Goal: Task Accomplishment & Management: Manage account settings

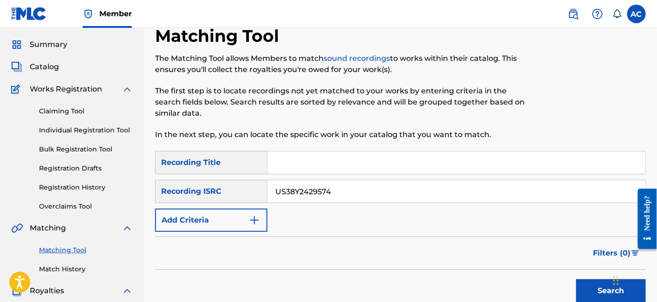
scroll to position [26, 0]
click at [51, 68] on span "Catalog" at bounding box center [44, 66] width 29 height 11
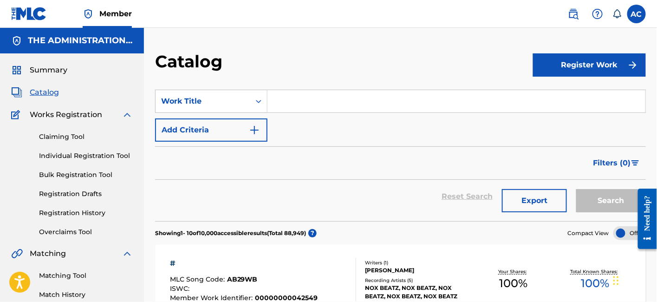
click at [300, 105] on input "Search Form" at bounding box center [457, 101] width 378 height 22
paste input "Don't look"
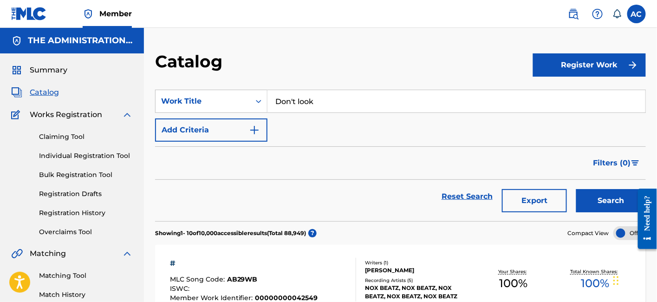
click at [576, 189] on button "Search" at bounding box center [611, 200] width 70 height 23
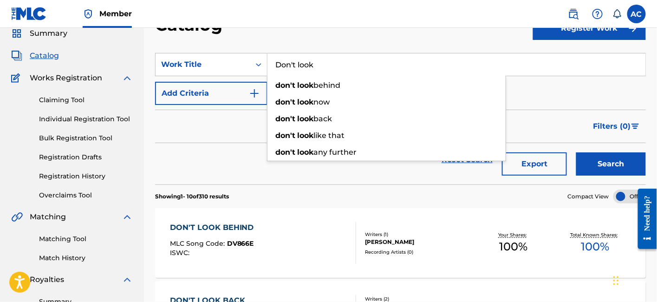
scroll to position [37, 0]
click at [580, 64] on input "Don't look" at bounding box center [457, 64] width 378 height 22
click at [293, 63] on input "Don't look" at bounding box center [457, 64] width 378 height 22
type input "Don t look"
click at [576, 152] on button "Search" at bounding box center [611, 163] width 70 height 23
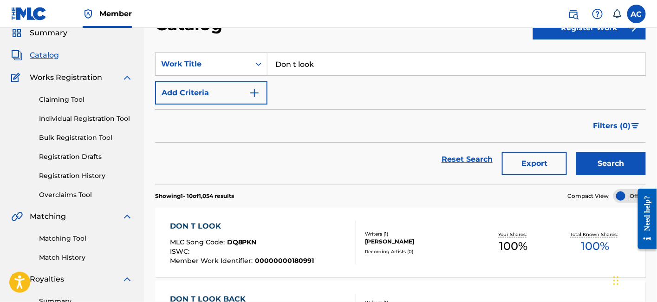
click at [274, 237] on div "DON T LOOK MLC Song Code : DQ8PKN ISWC : Member Work Identifier : 00000000180991" at bounding box center [242, 243] width 144 height 44
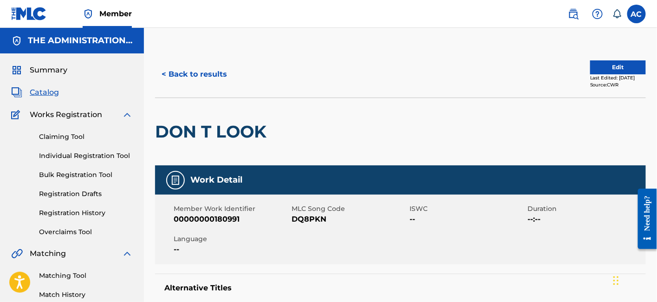
click at [614, 67] on button "Edit" at bounding box center [618, 67] width 56 height 14
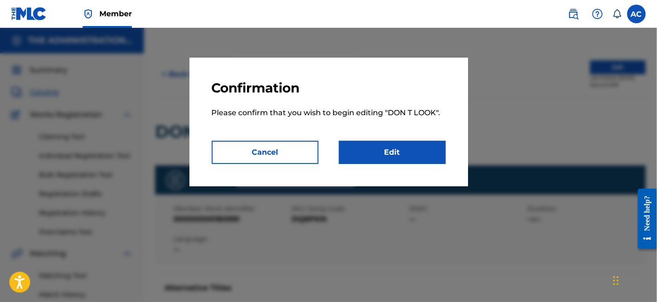
click at [438, 141] on link "Edit" at bounding box center [392, 152] width 107 height 23
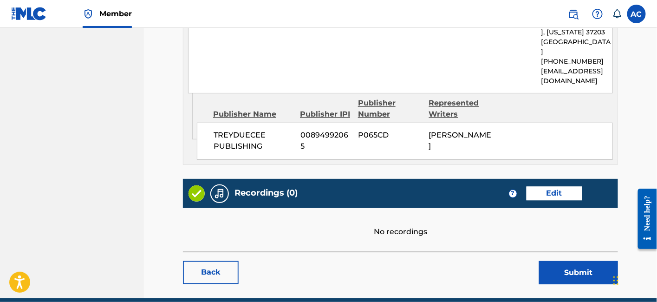
scroll to position [491, 0]
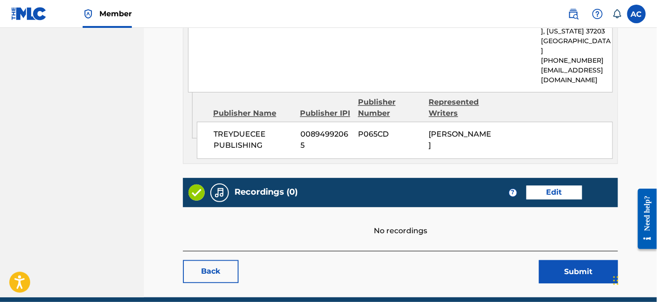
click at [556, 186] on link "Edit" at bounding box center [555, 193] width 56 height 14
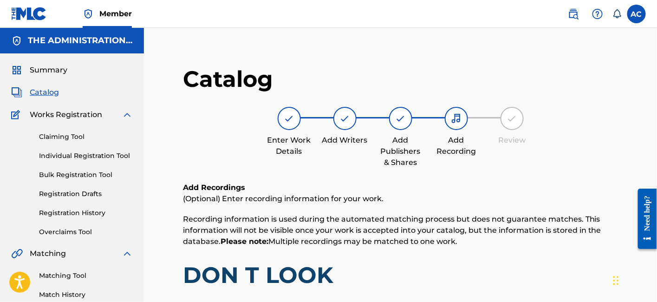
click at [49, 88] on span "Catalog" at bounding box center [44, 92] width 29 height 11
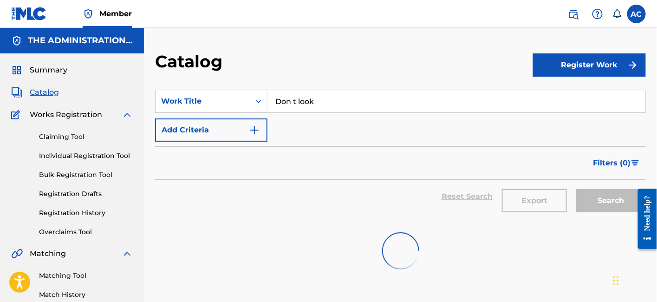
click at [316, 93] on input "Don t look" at bounding box center [457, 101] width 378 height 22
paste input "Peep Over"
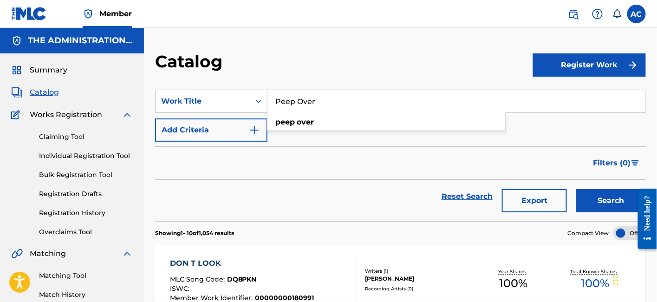
type input "Peep Over"
click at [576, 189] on button "Search" at bounding box center [611, 200] width 70 height 23
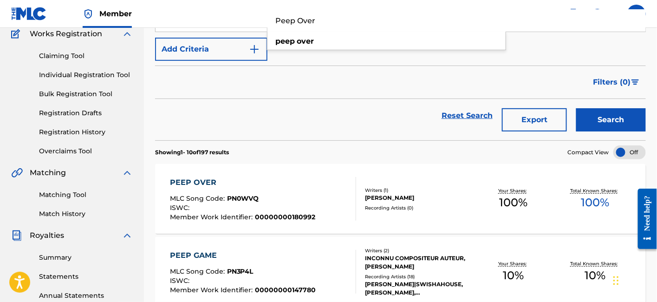
scroll to position [82, 0]
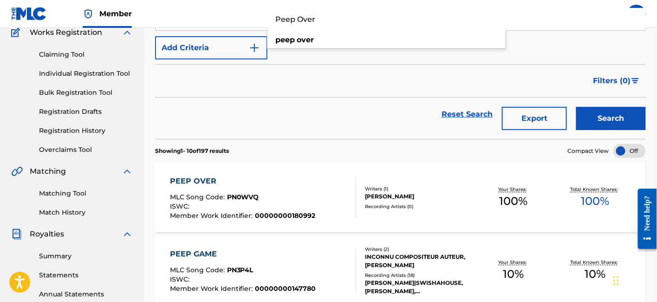
click at [327, 177] on div "PEEP OVER MLC Song Code : PN0WVQ ISWC : Member Work Identifier : 00000000180992" at bounding box center [263, 198] width 187 height 44
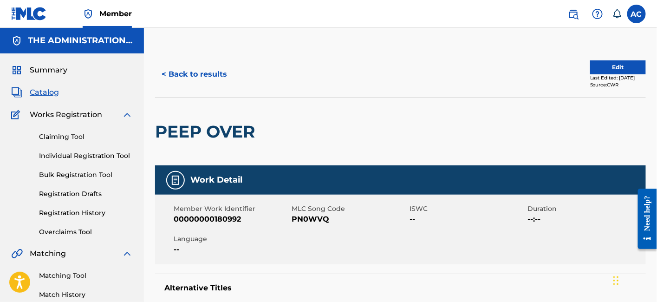
click at [611, 71] on button "Edit" at bounding box center [618, 67] width 56 height 14
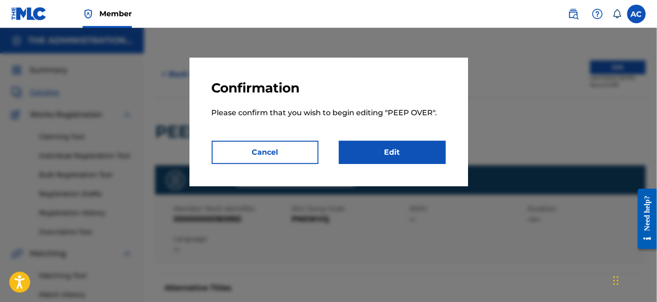
click at [399, 149] on link "Edit" at bounding box center [392, 152] width 107 height 23
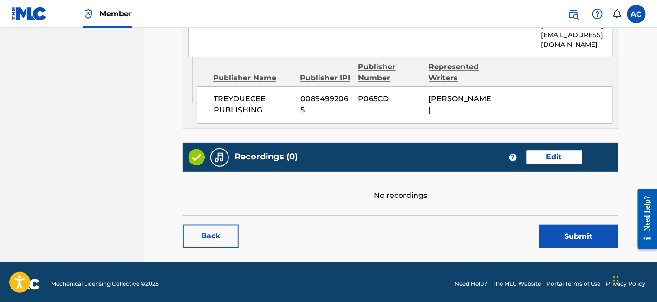
scroll to position [529, 0]
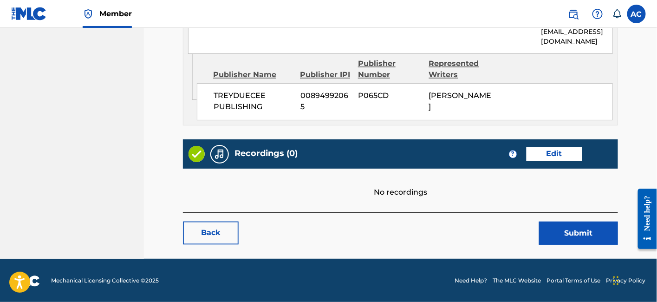
click at [564, 148] on link "Edit" at bounding box center [555, 154] width 56 height 14
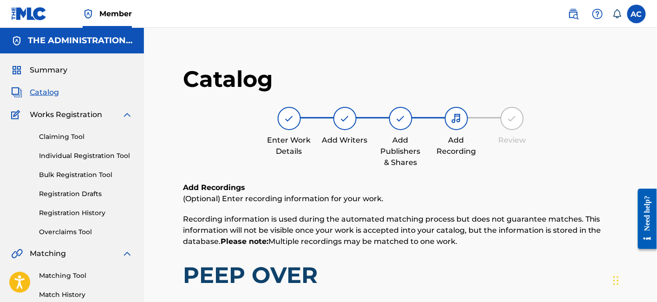
click at [38, 99] on div "Summary Catalog Works Registration Claiming Tool Individual Registration Tool B…" at bounding box center [72, 292] width 144 height 478
click at [55, 92] on span "Catalog" at bounding box center [44, 92] width 29 height 11
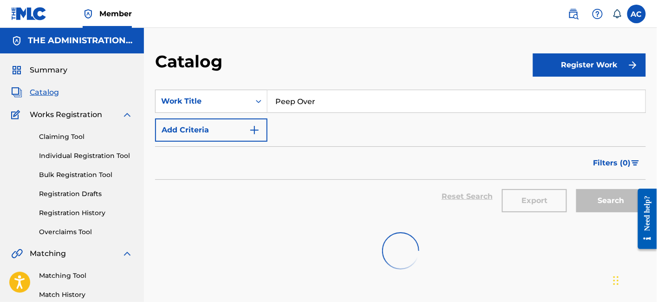
click at [300, 101] on input "Peep Over" at bounding box center [457, 101] width 378 height 22
paste input "Stored Sum"
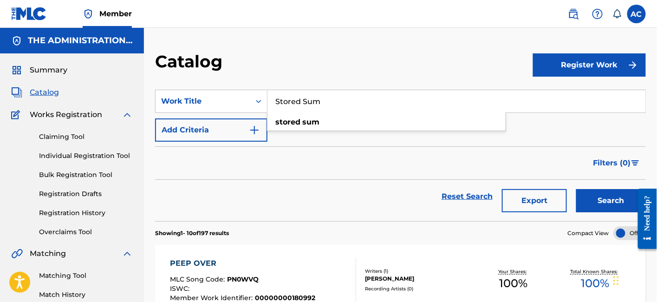
type input "Stored Sum"
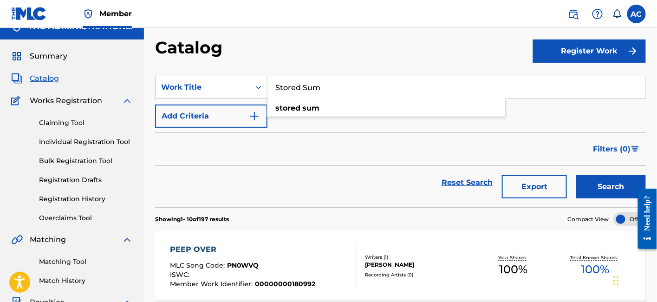
scroll to position [12, 0]
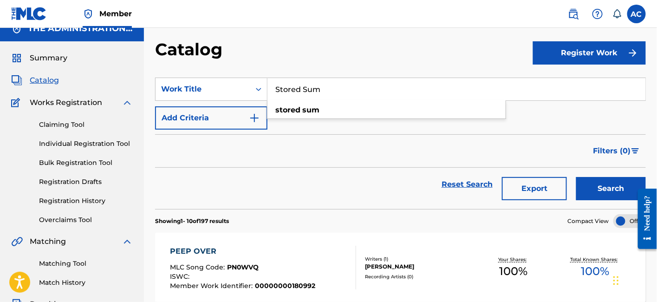
click at [358, 87] on input "Stored Sum" at bounding box center [457, 89] width 378 height 22
click at [576, 177] on button "Search" at bounding box center [611, 188] width 70 height 23
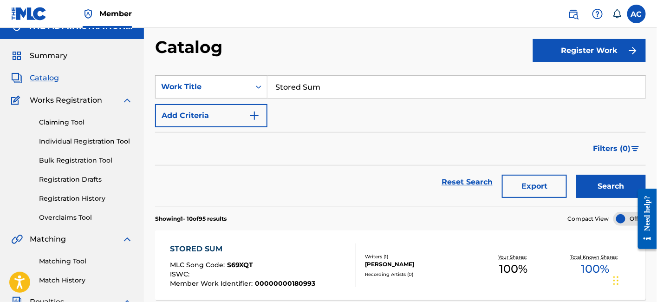
scroll to position [71, 0]
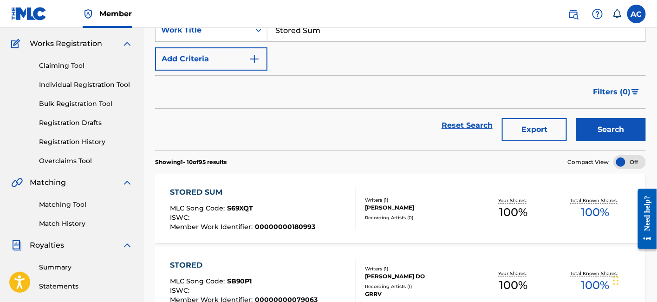
click at [317, 226] on div "STORED SUM MLC Song Code : S69XQT ISWC : Member Work Identifier : 00000000180993" at bounding box center [263, 209] width 187 height 44
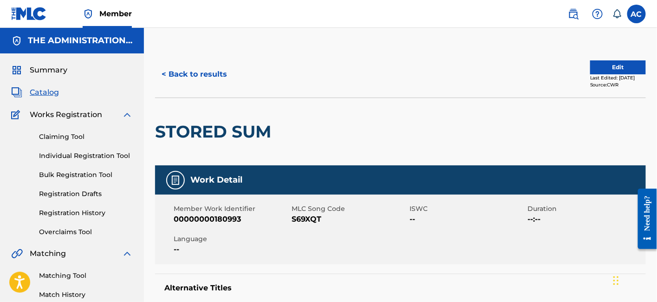
click at [224, 83] on button "< Back to results" at bounding box center [194, 74] width 78 height 23
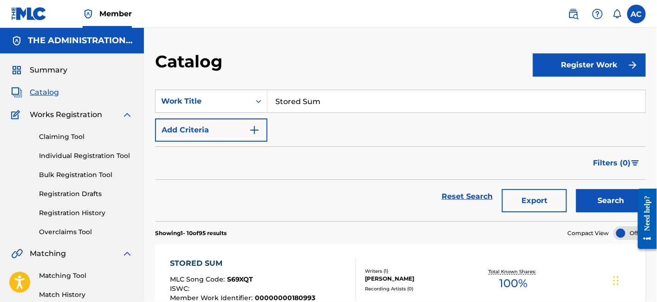
click at [304, 101] on input "Stored Sum" at bounding box center [457, 101] width 378 height 22
paste input "ome Objects"
type input "Some Objects"
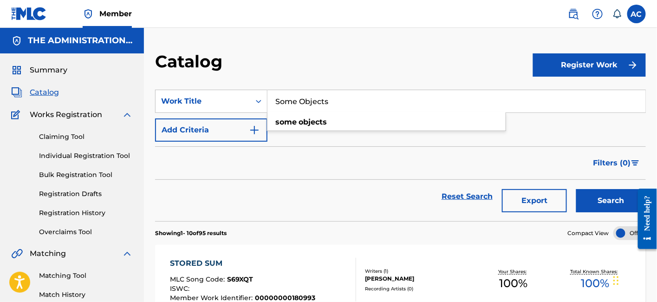
click at [576, 189] on button "Search" at bounding box center [611, 200] width 70 height 23
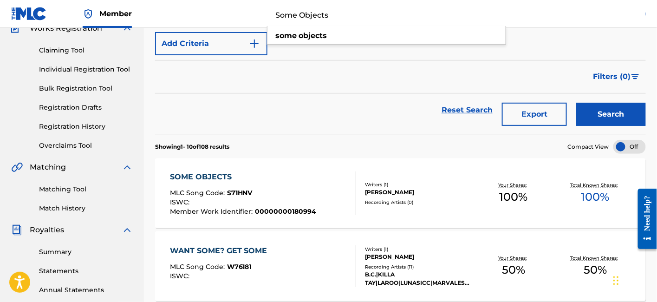
scroll to position [87, 0]
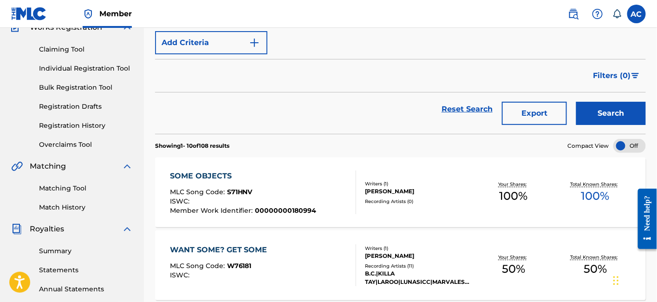
click at [292, 200] on div "ISWC :" at bounding box center [243, 202] width 147 height 9
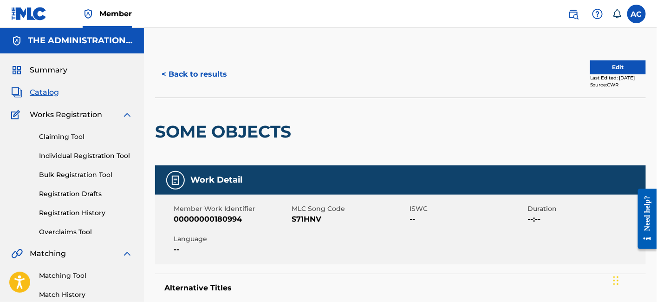
click at [214, 81] on button "< Back to results" at bounding box center [194, 74] width 78 height 23
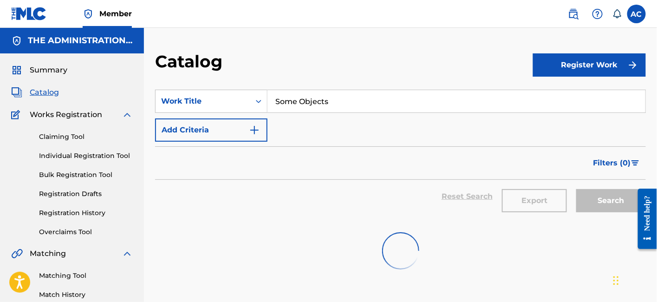
click at [307, 97] on input "Some Objects" at bounding box center [457, 101] width 378 height 22
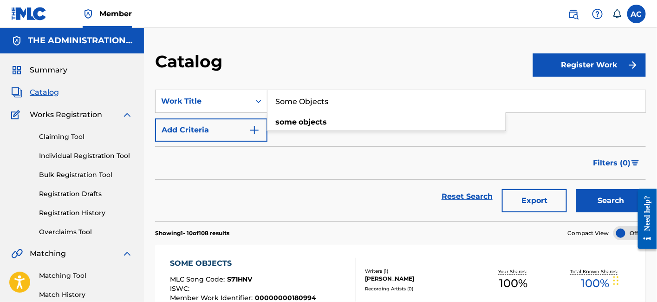
drag, startPoint x: 307, startPoint y: 97, endPoint x: 285, endPoint y: 97, distance: 21.4
click at [285, 97] on input "Some Objects" at bounding box center [457, 101] width 378 height 22
paste input "My Intelligence"
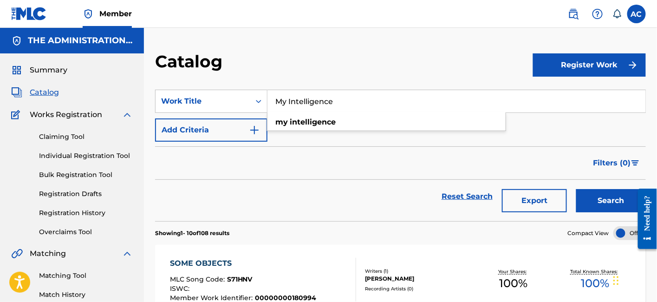
type input "My Intelligence"
click at [593, 201] on button "Search" at bounding box center [611, 200] width 70 height 23
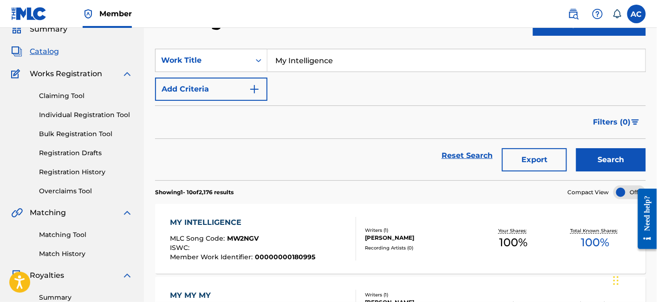
scroll to position [42, 0]
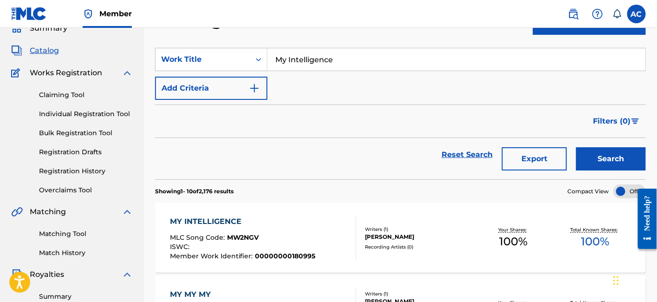
click at [302, 250] on div "ISWC :" at bounding box center [243, 247] width 146 height 9
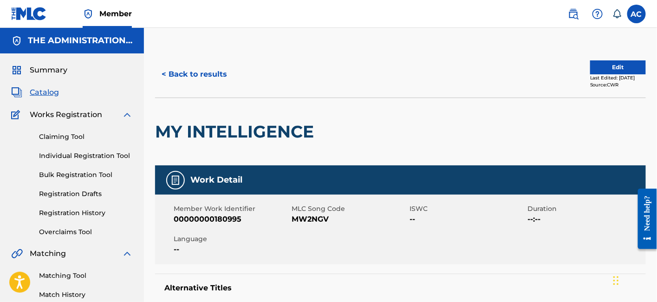
click at [220, 77] on button "< Back to results" at bounding box center [194, 74] width 78 height 23
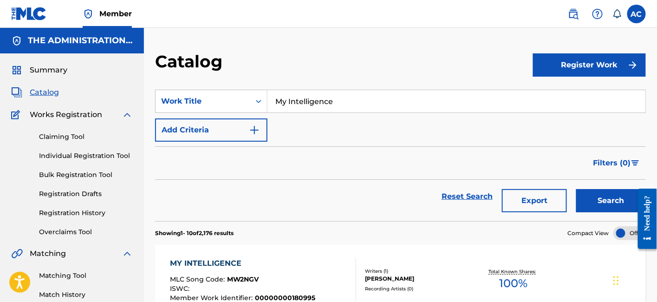
click at [304, 109] on input "My Intelligence" at bounding box center [457, 101] width 378 height 22
paste input "Remarks"
type input "Remarks"
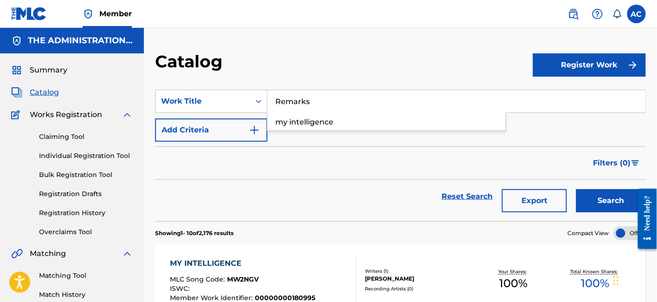
click at [576, 189] on button "Search" at bounding box center [611, 200] width 70 height 23
drag, startPoint x: 343, startPoint y: 263, endPoint x: 312, endPoint y: 270, distance: 31.9
click at [312, 270] on div "REMARKS MLC Song Code : RO25FL ISWC : Member Work Identifier : 00000000180996" at bounding box center [243, 280] width 146 height 44
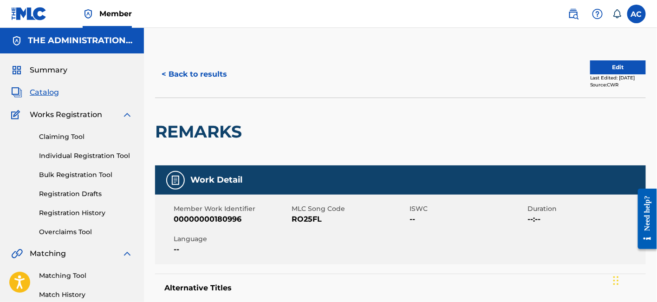
click at [204, 69] on button "< Back to results" at bounding box center [194, 74] width 78 height 23
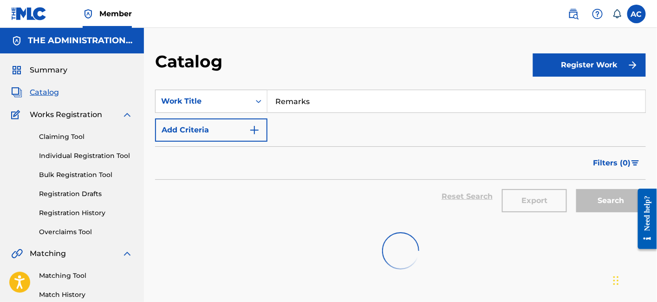
click at [314, 100] on input "Remarks" at bounding box center [457, 101] width 378 height 22
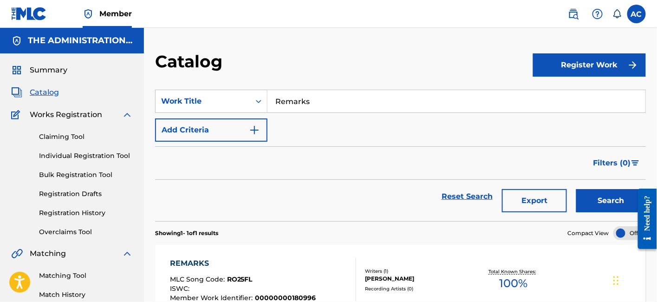
click at [314, 100] on input "Remarks" at bounding box center [457, 101] width 378 height 22
paste input "Aint It"
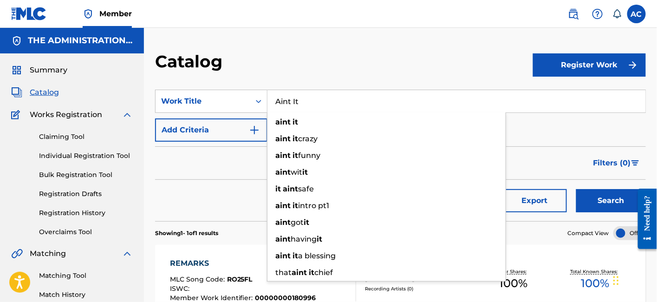
type input "Aint It"
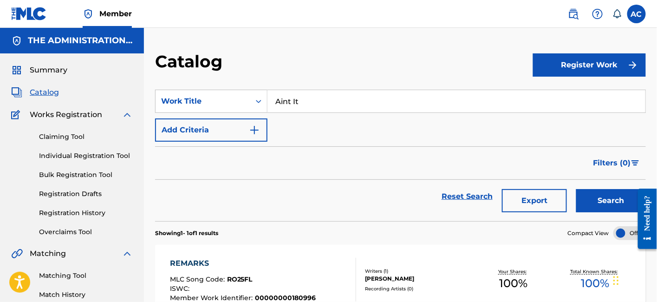
click at [608, 208] on button "Search" at bounding box center [611, 200] width 70 height 23
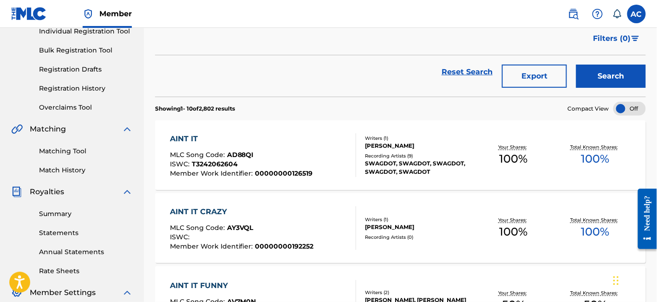
scroll to position [130, 0]
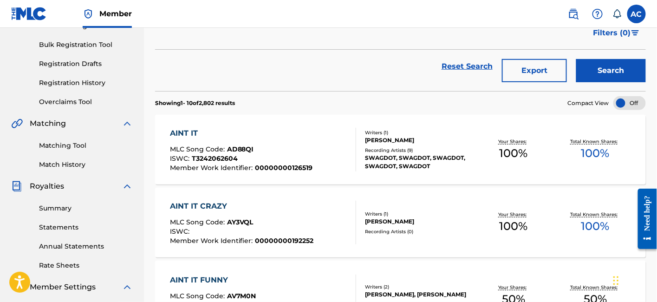
click at [293, 159] on div "ISWC : T3242062604" at bounding box center [241, 159] width 143 height 9
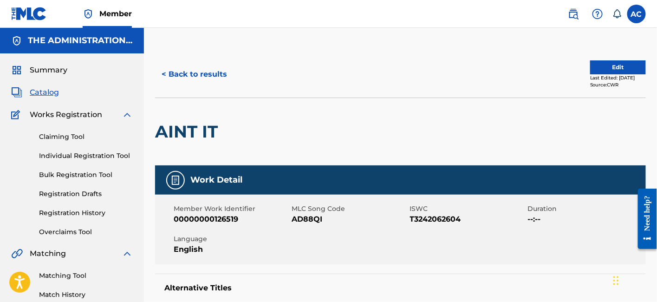
click at [218, 69] on button "< Back to results" at bounding box center [194, 74] width 78 height 23
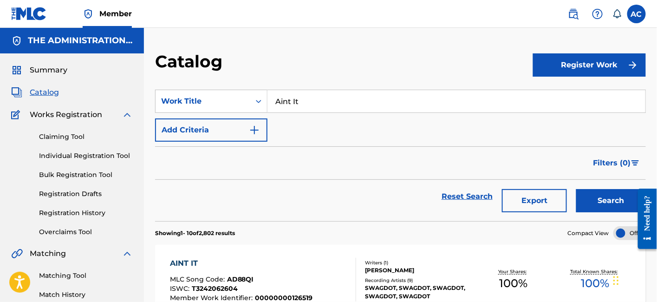
click at [256, 138] on button "Add Criteria" at bounding box center [211, 129] width 112 height 23
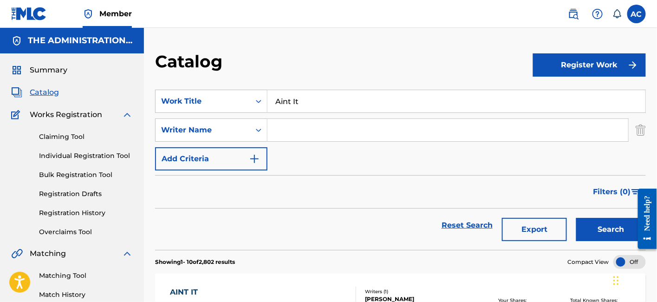
click at [292, 132] on input "Search Form" at bounding box center [448, 130] width 361 height 22
paste input "[PERSON_NAME]"
type input "[PERSON_NAME]"
click at [576, 218] on button "Search" at bounding box center [611, 229] width 70 height 23
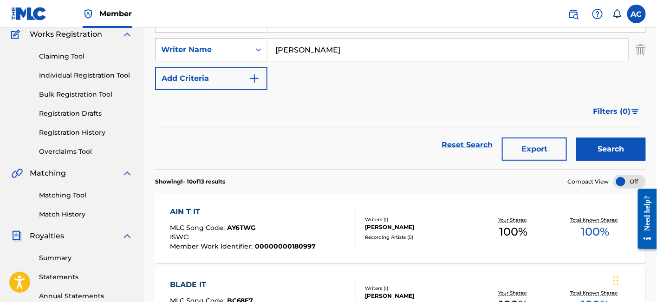
scroll to position [91, 0]
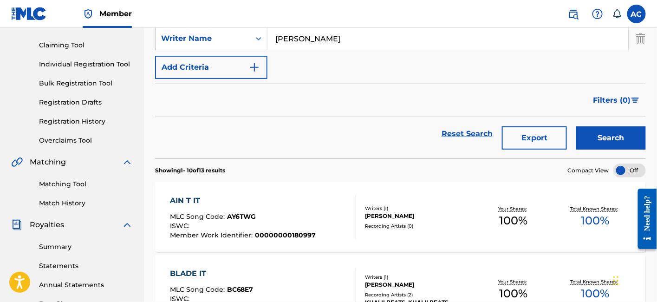
click at [372, 216] on div "[PERSON_NAME]" at bounding box center [419, 216] width 108 height 8
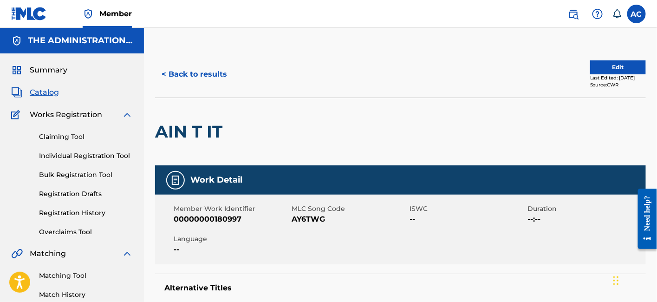
click at [615, 71] on button "Edit" at bounding box center [618, 67] width 56 height 14
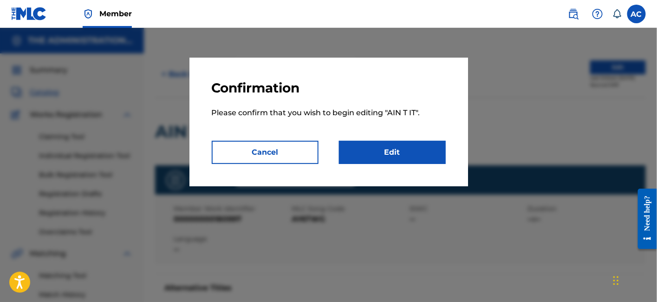
click at [383, 153] on link "Edit" at bounding box center [392, 152] width 107 height 23
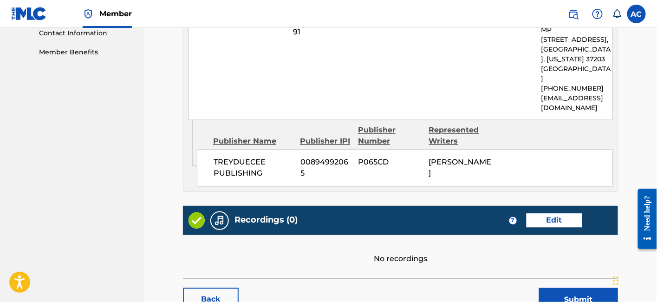
scroll to position [464, 0]
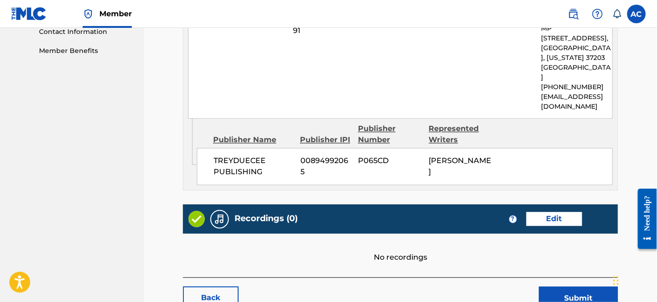
click at [536, 222] on link "Edit" at bounding box center [555, 219] width 56 height 14
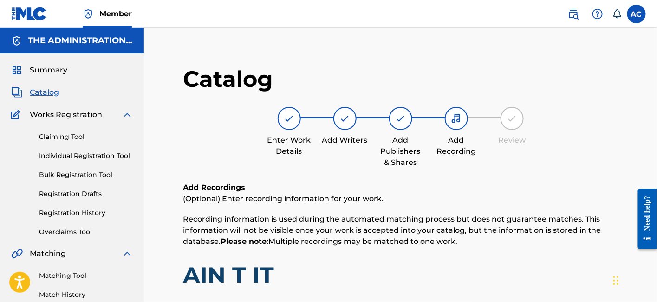
drag, startPoint x: 43, startPoint y: 92, endPoint x: 49, endPoint y: 92, distance: 5.6
click at [43, 92] on span "Catalog" at bounding box center [44, 92] width 29 height 11
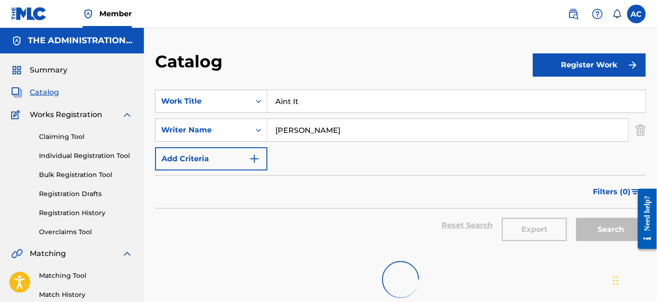
click at [281, 98] on input "Aint It" at bounding box center [457, 101] width 378 height 22
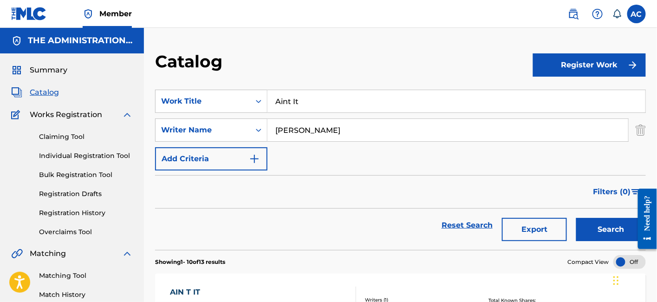
paste input "Get Excited"
type input "Get Excited"
click at [607, 225] on button "Search" at bounding box center [611, 229] width 70 height 23
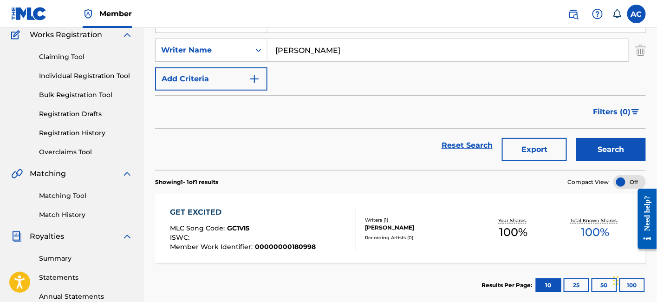
scroll to position [80, 0]
click at [271, 235] on div "ISWC :" at bounding box center [243, 238] width 146 height 9
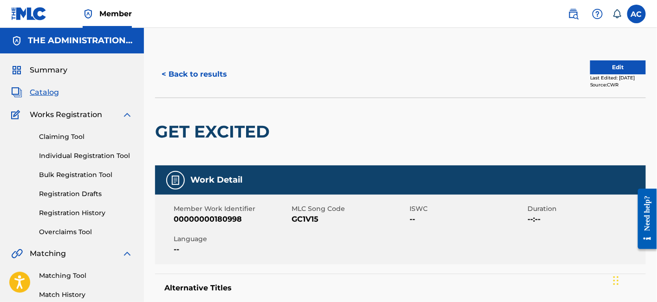
click at [610, 68] on button "Edit" at bounding box center [618, 67] width 56 height 14
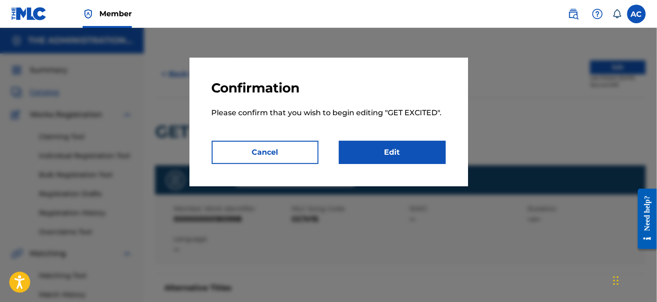
click at [430, 159] on link "Edit" at bounding box center [392, 152] width 107 height 23
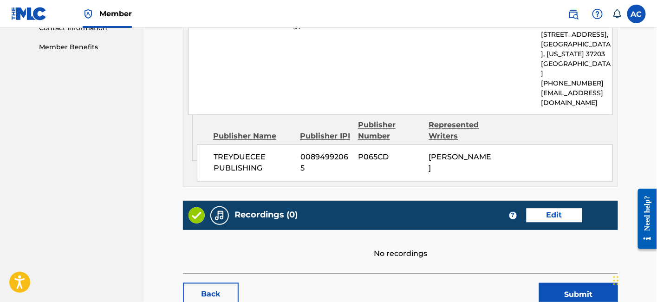
scroll to position [529, 0]
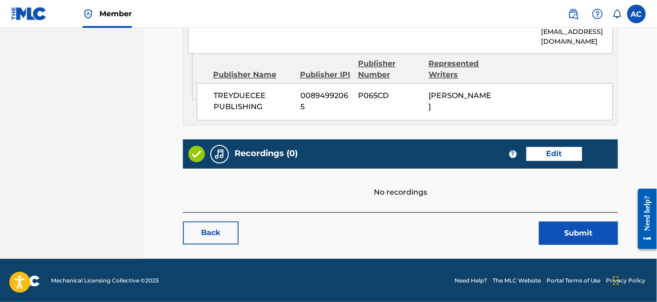
click at [558, 149] on link "Edit" at bounding box center [555, 154] width 56 height 14
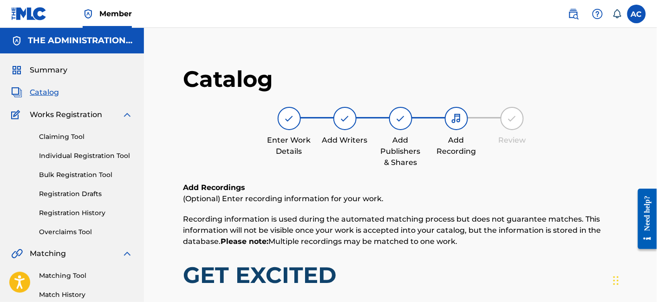
click at [48, 93] on span "Catalog" at bounding box center [44, 92] width 29 height 11
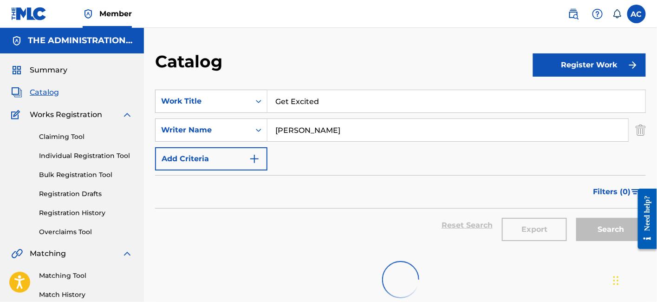
click at [323, 101] on input "Get Excited" at bounding box center [457, 101] width 378 height 22
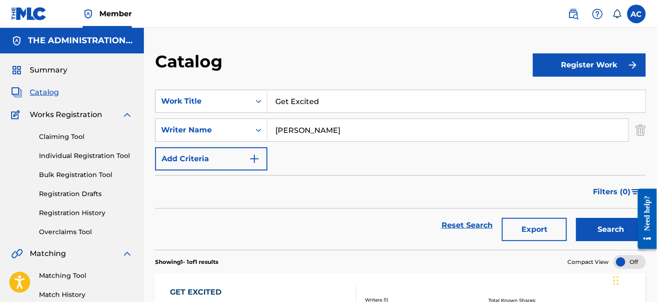
click at [323, 101] on input "Get Excited" at bounding box center [457, 101] width 378 height 22
paste input "Never Let"
type input "Never Let"
click at [576, 218] on button "Search" at bounding box center [611, 229] width 70 height 23
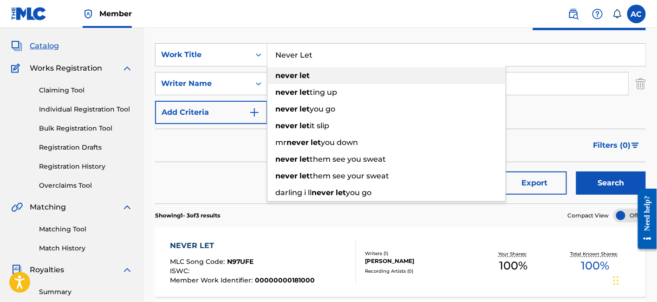
scroll to position [195, 0]
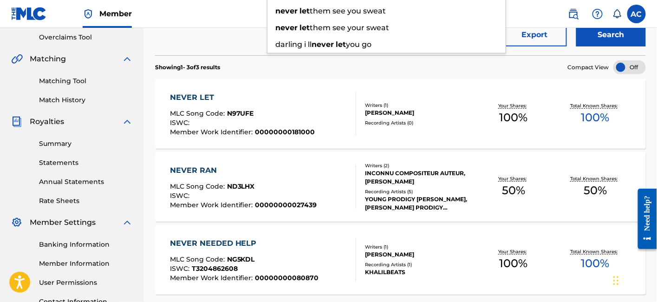
click at [301, 110] on div "MLC Song Code : N97UFE" at bounding box center [242, 114] width 145 height 9
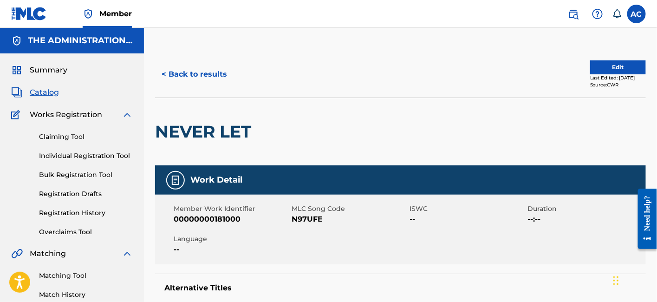
click at [595, 70] on button "Edit" at bounding box center [618, 67] width 56 height 14
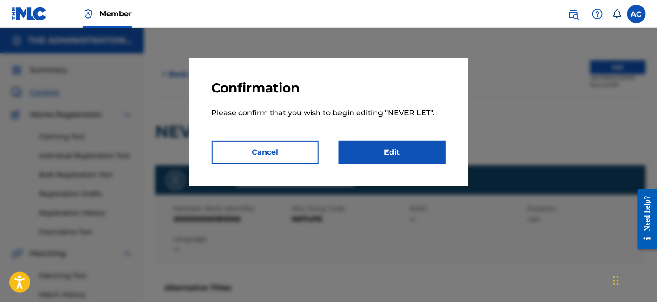
click at [426, 135] on p "Please confirm that you wish to begin editing " NEVER LET "." at bounding box center [329, 118] width 234 height 45
click at [422, 148] on link "Edit" at bounding box center [392, 152] width 107 height 23
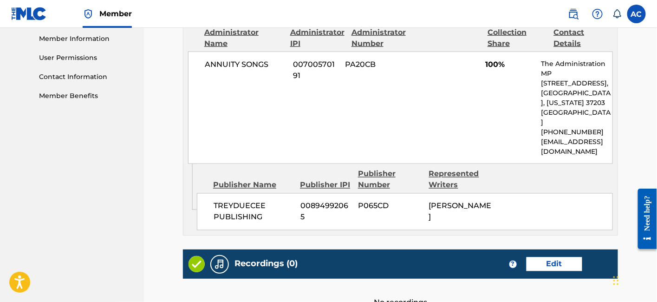
scroll to position [529, 0]
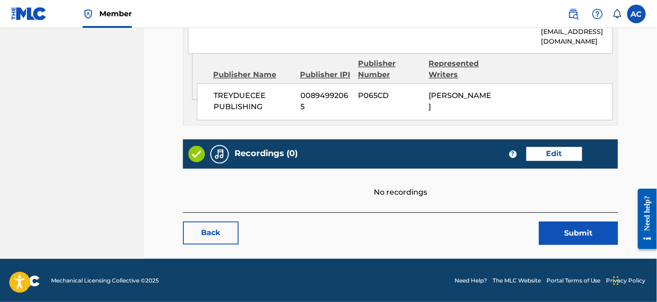
click at [570, 156] on link "Edit" at bounding box center [555, 154] width 56 height 14
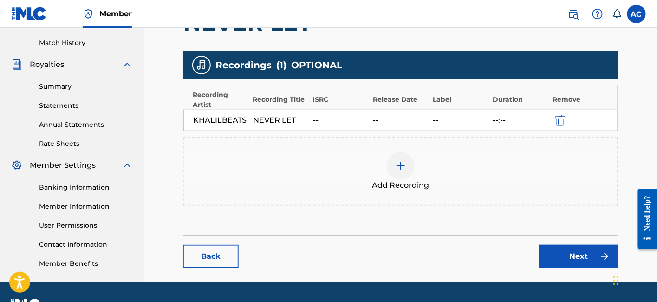
scroll to position [252, 0]
